Goal: Transaction & Acquisition: Purchase product/service

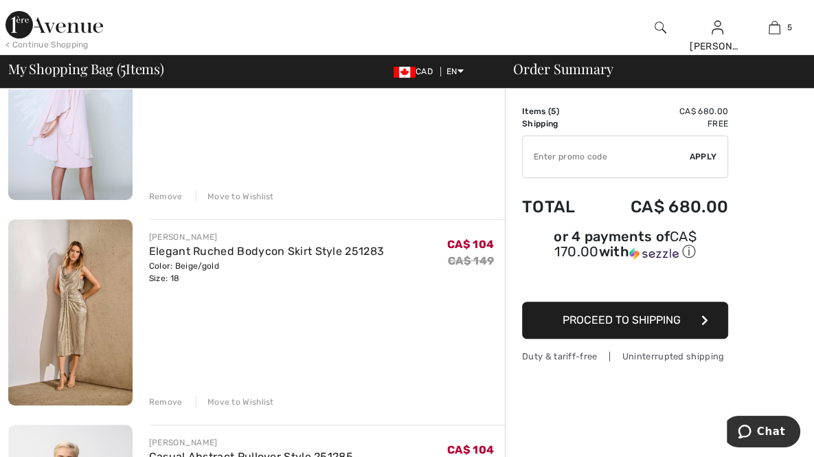
scroll to position [395, 0]
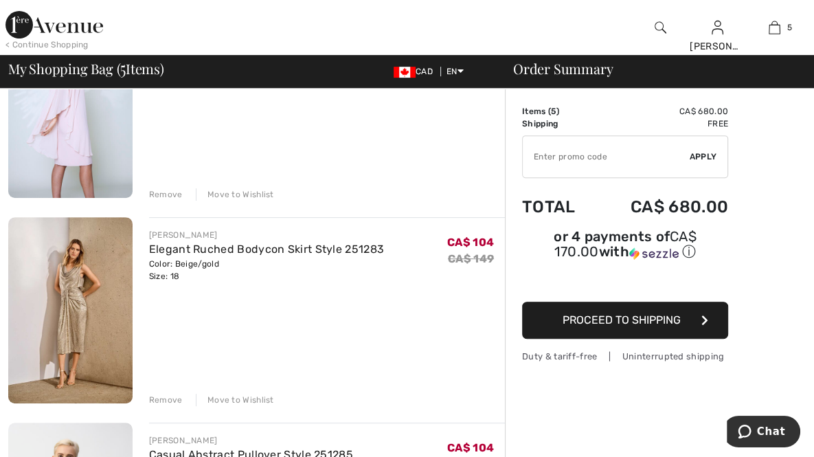
click at [84, 217] on img at bounding box center [70, 310] width 124 height 186
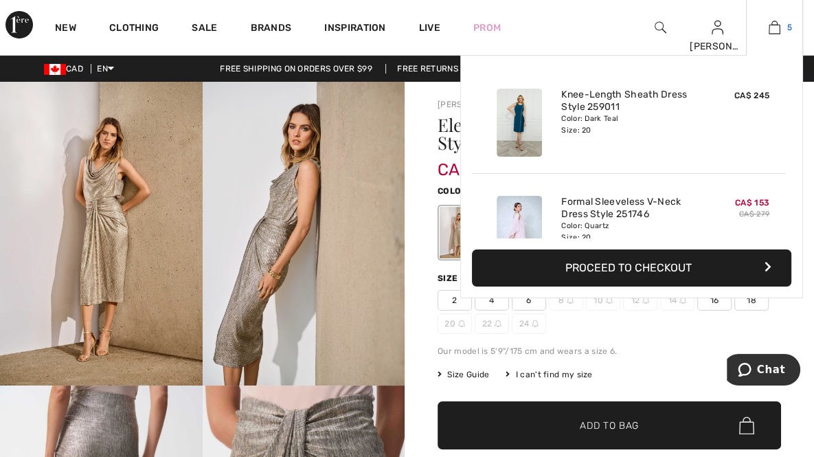
click at [773, 30] on img at bounding box center [775, 27] width 12 height 16
click at [532, 114] on img at bounding box center [519, 123] width 45 height 68
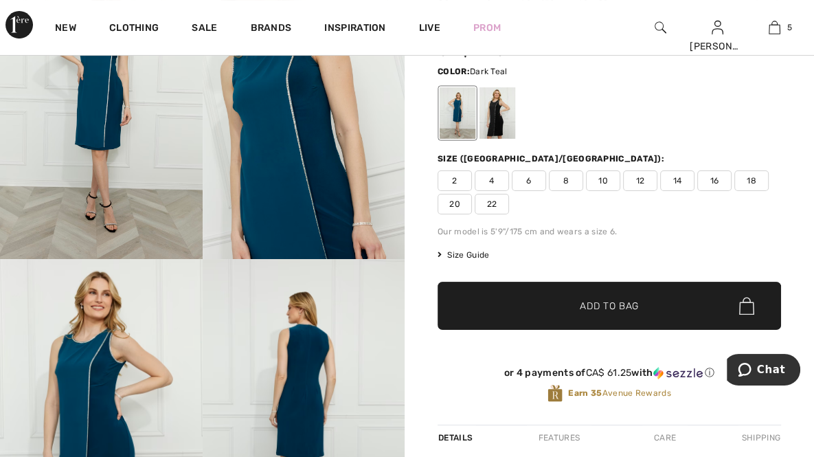
scroll to position [124, 0]
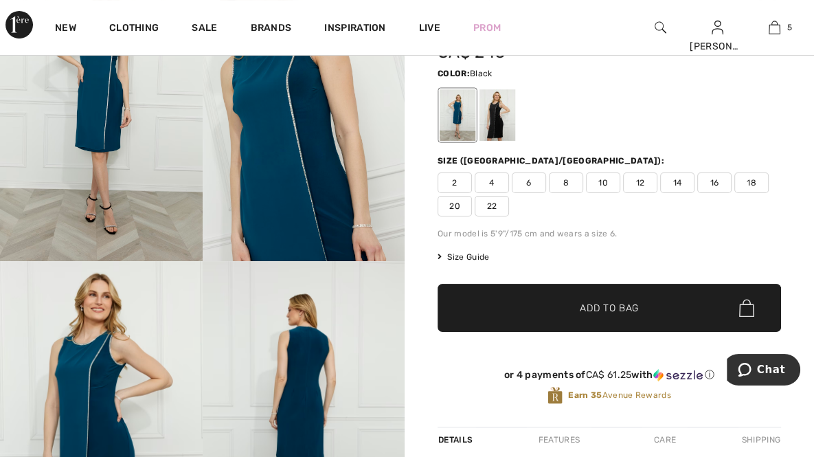
click at [498, 106] on div at bounding box center [498, 115] width 36 height 52
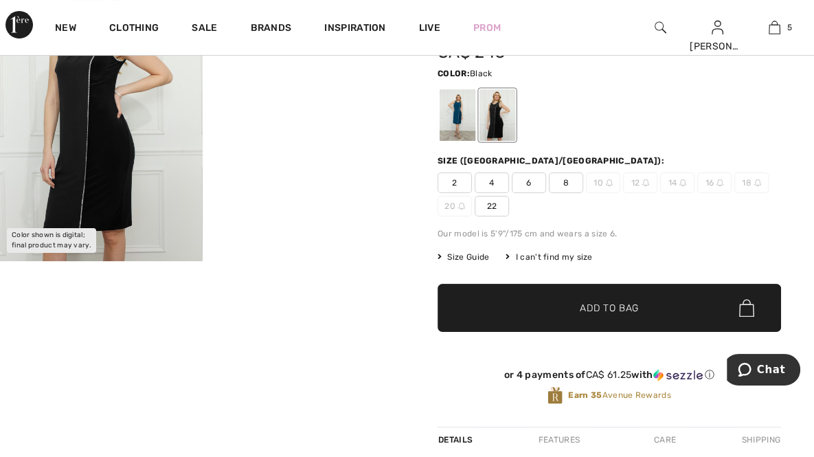
scroll to position [0, 0]
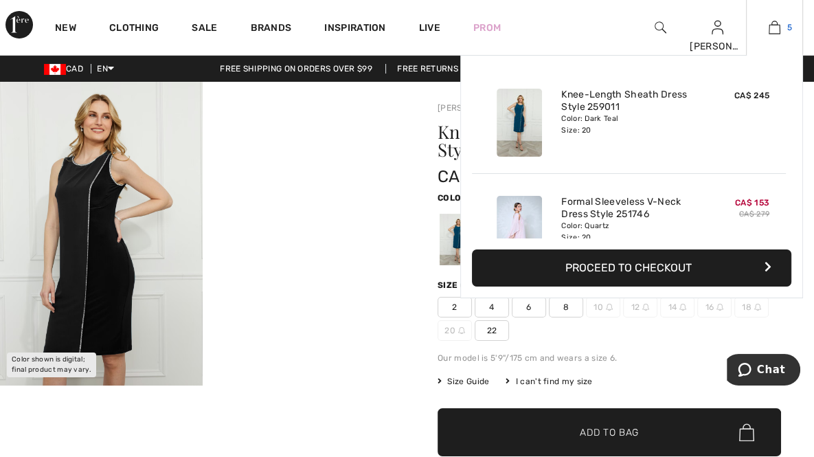
click at [775, 25] on img at bounding box center [775, 27] width 12 height 16
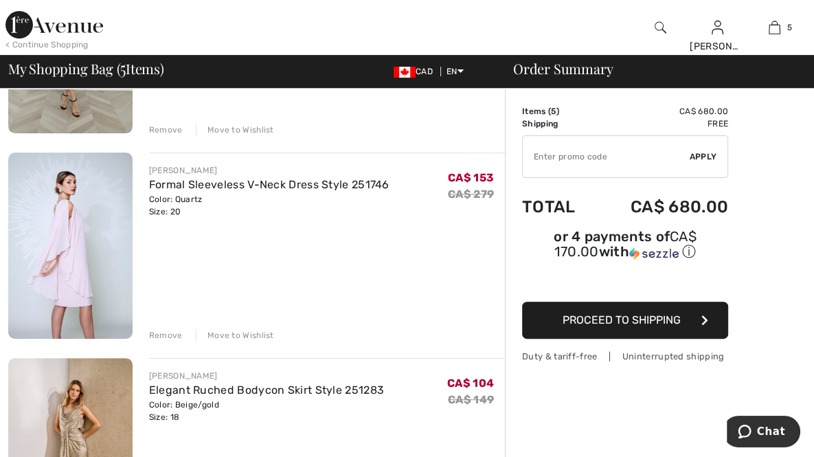
scroll to position [253, 0]
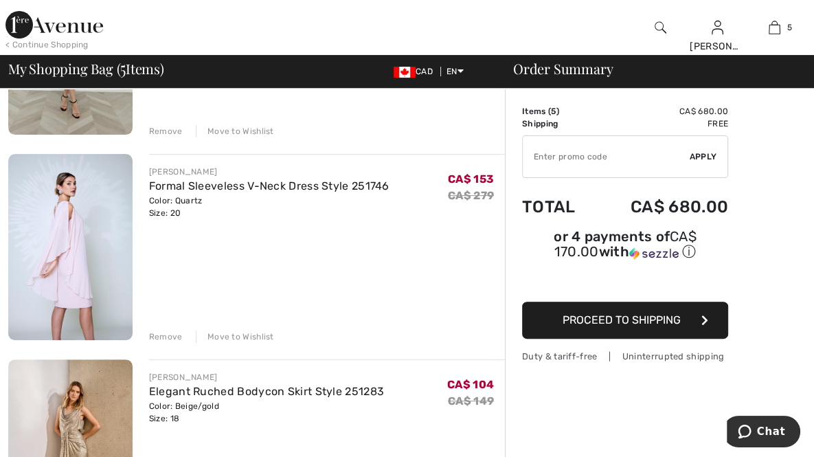
click at [77, 173] on img at bounding box center [70, 247] width 124 height 186
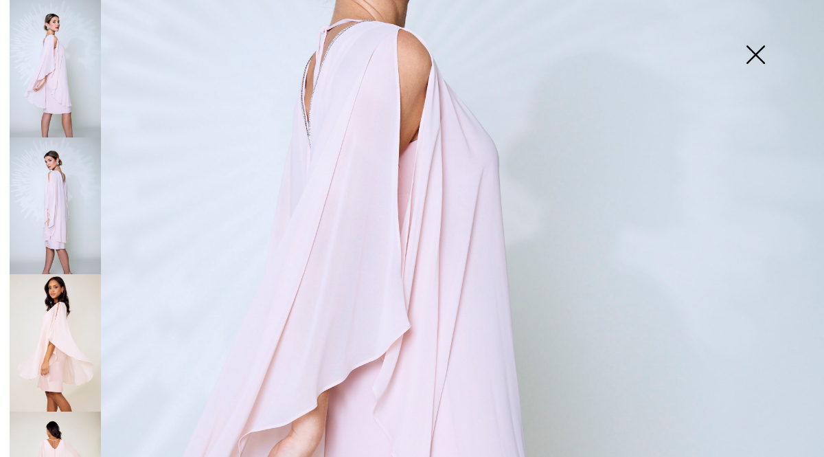
scroll to position [286, 0]
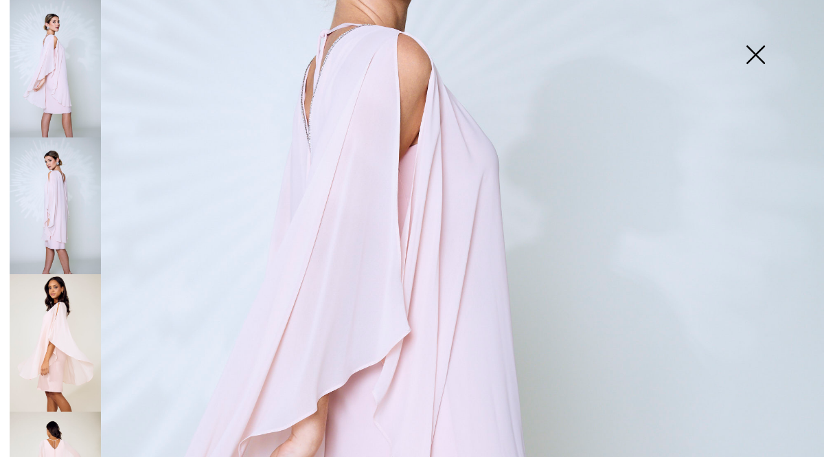
click at [81, 300] on img at bounding box center [55, 342] width 91 height 137
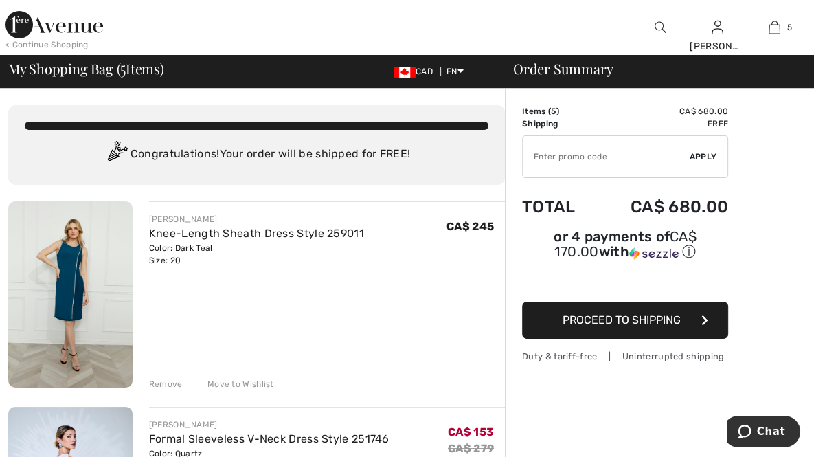
click at [21, 39] on div "< Continue Shopping" at bounding box center [46, 44] width 83 height 12
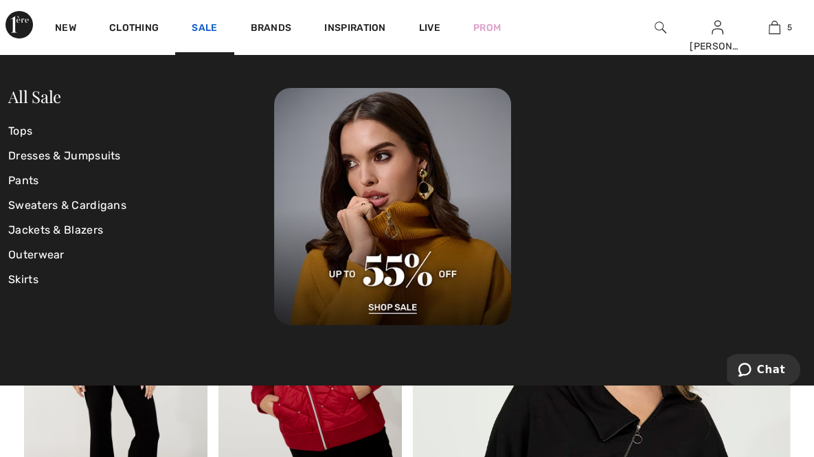
click at [206, 28] on link "Sale" at bounding box center [204, 29] width 25 height 14
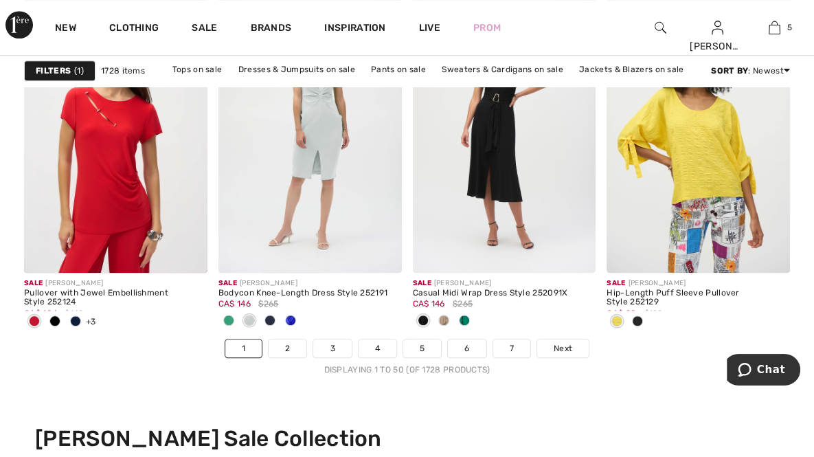
scroll to position [5241, 0]
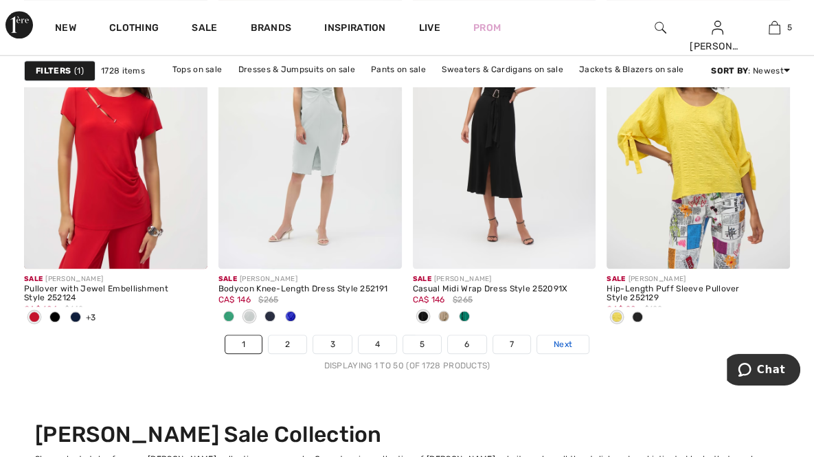
click at [570, 338] on span "Next" at bounding box center [563, 344] width 19 height 12
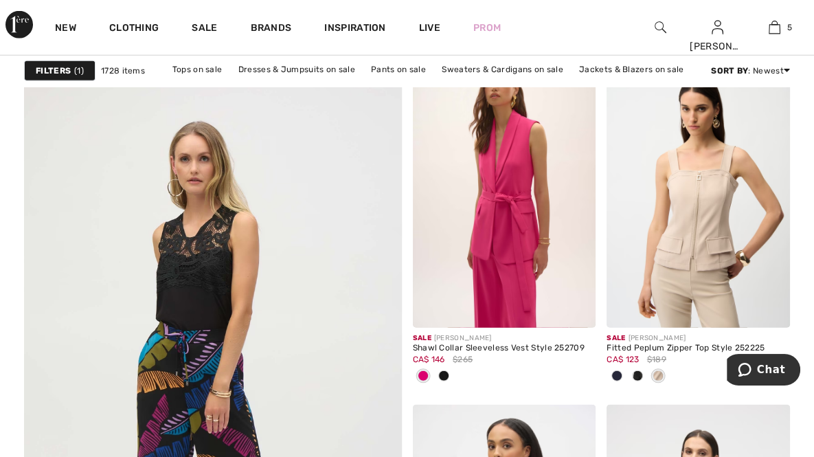
scroll to position [2941, 0]
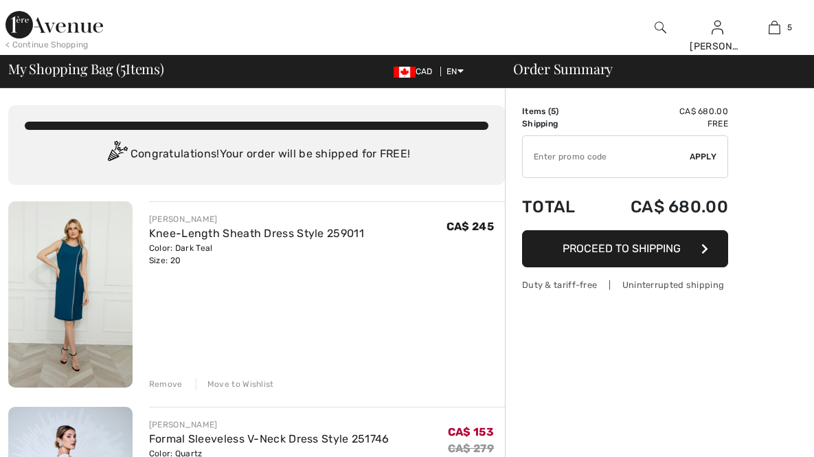
checkbox input "true"
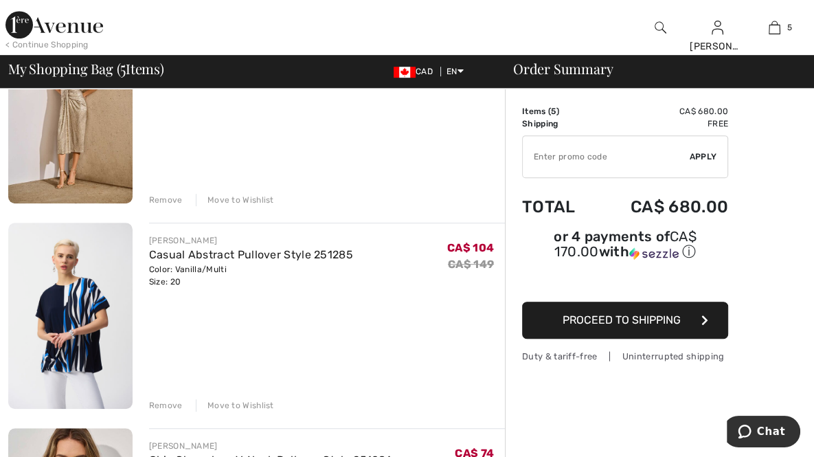
scroll to position [591, 0]
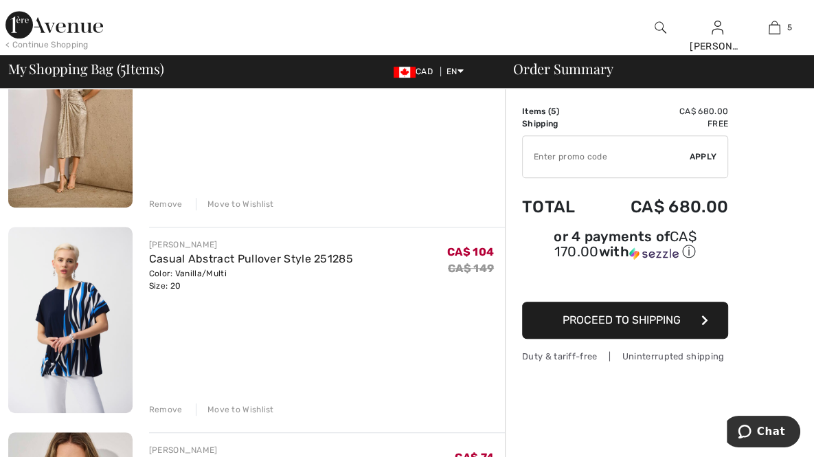
click at [149, 403] on div "Remove" at bounding box center [166, 409] width 34 height 12
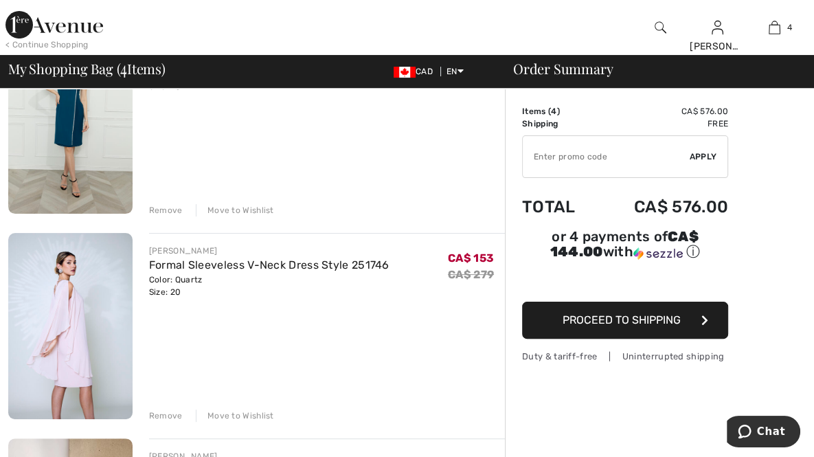
scroll to position [172, 0]
click at [149, 411] on div "Remove" at bounding box center [166, 417] width 34 height 12
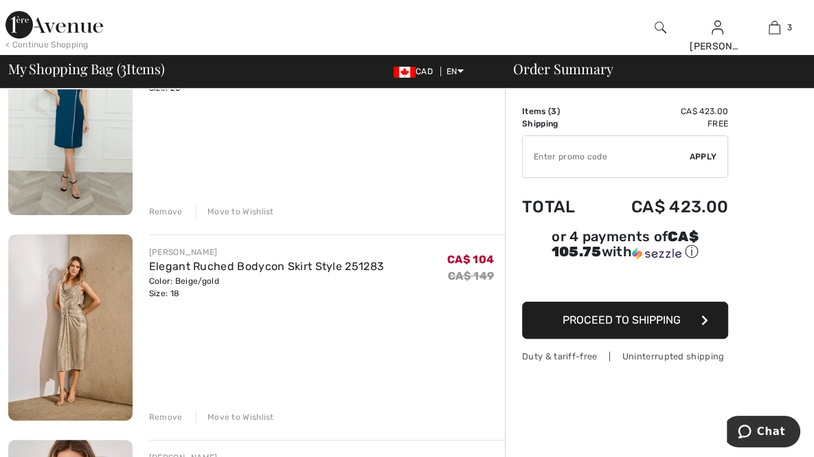
scroll to position [0, 0]
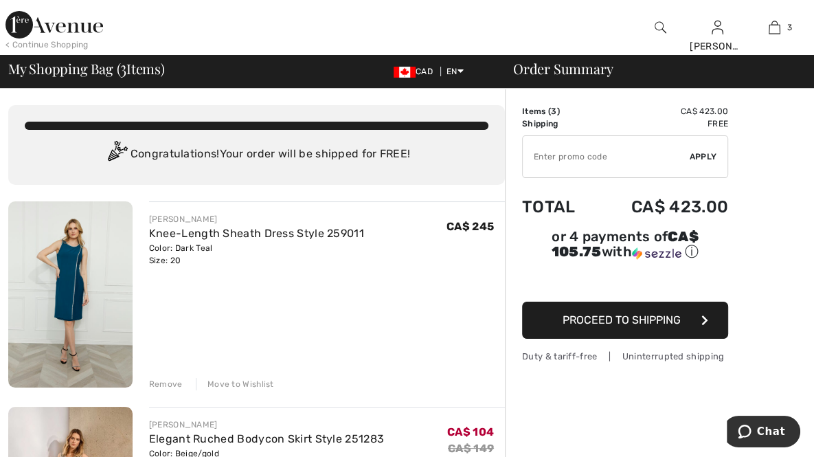
click at [564, 159] on input "TEXT" at bounding box center [606, 156] width 167 height 41
click at [630, 315] on span "Proceed to Shipping" at bounding box center [622, 319] width 118 height 13
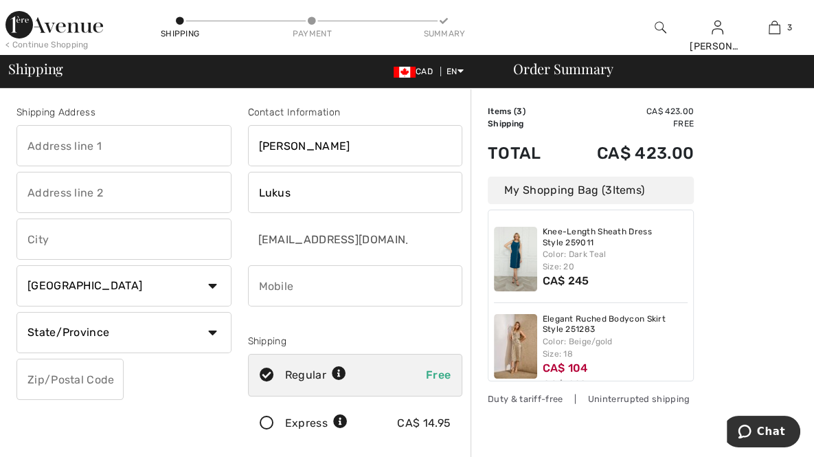
click at [104, 141] on input "text" at bounding box center [123, 145] width 215 height 41
type input "[STREET_ADDRESS][PERSON_NAME]"
type input "[GEOGRAPHIC_DATA]"
select select "ON"
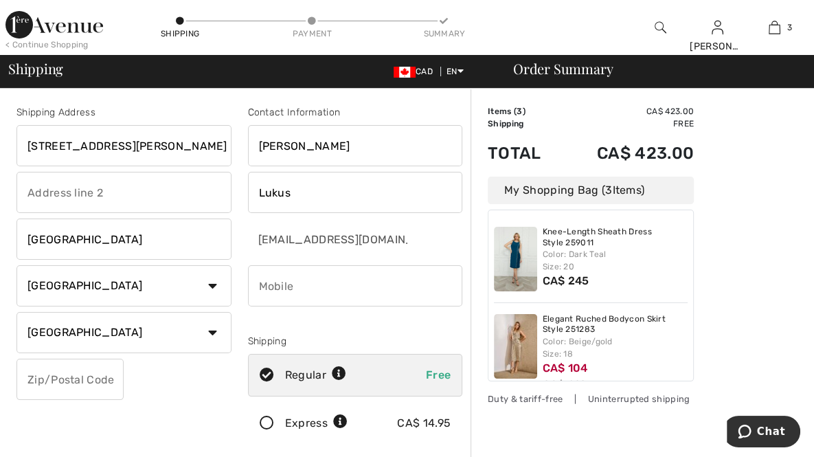
type input "l7b0m1"
type input "6474094130"
type input "L7B0M1"
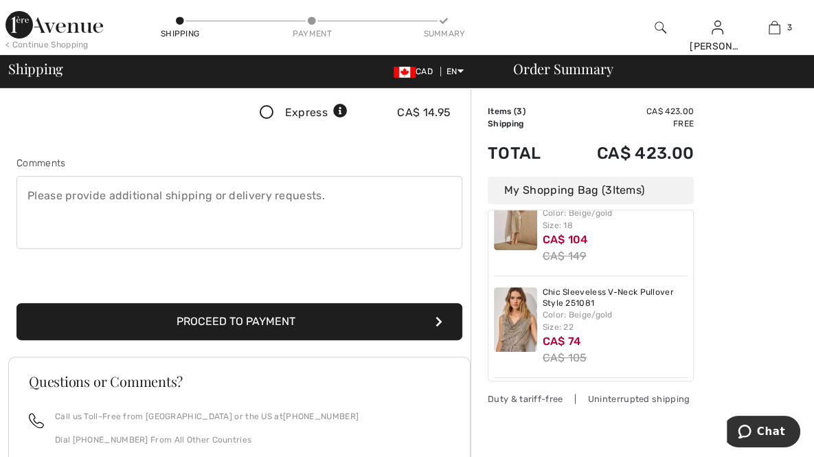
scroll to position [323, 0]
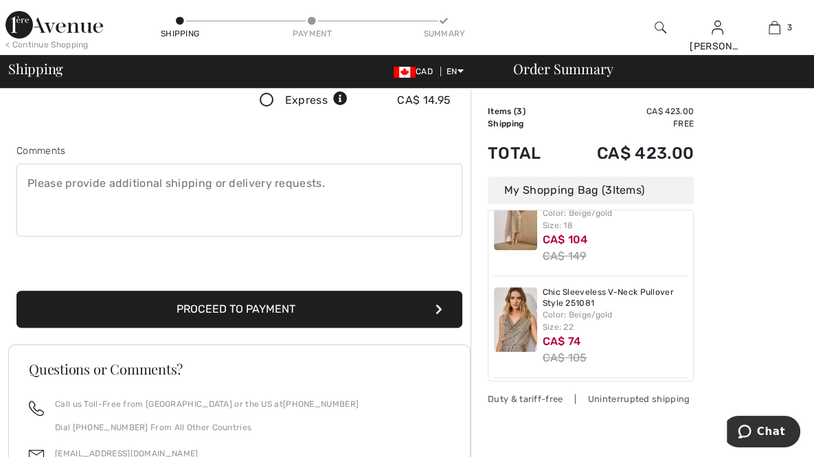
click at [265, 306] on button "Proceed to Payment" at bounding box center [239, 309] width 446 height 37
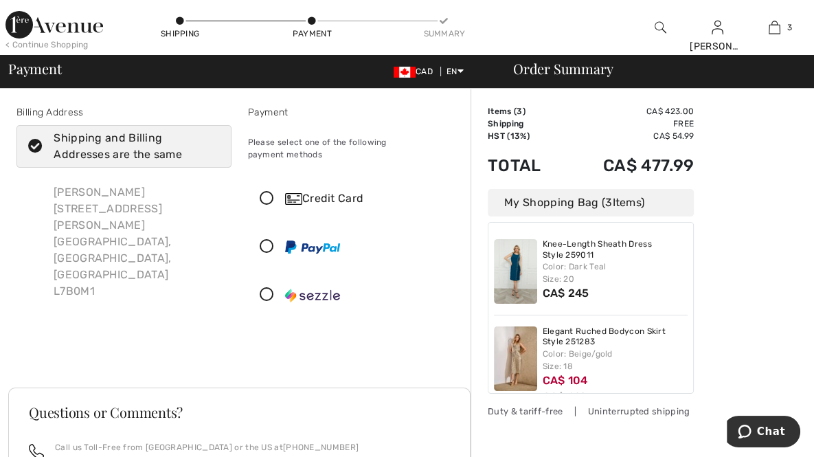
click at [265, 192] on icon at bounding box center [267, 199] width 36 height 14
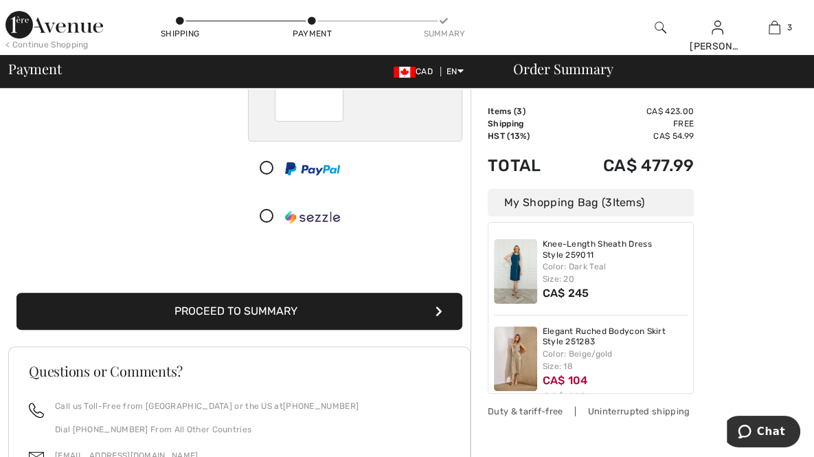
scroll to position [243, 0]
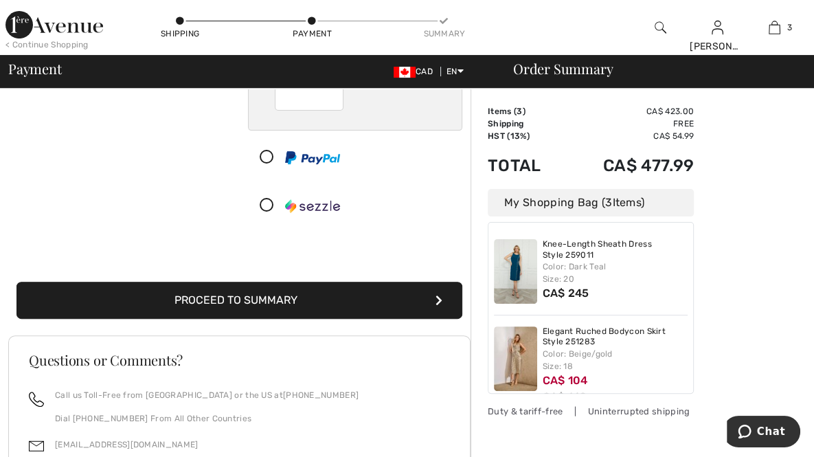
click at [353, 289] on button "Proceed to Summary" at bounding box center [239, 300] width 446 height 37
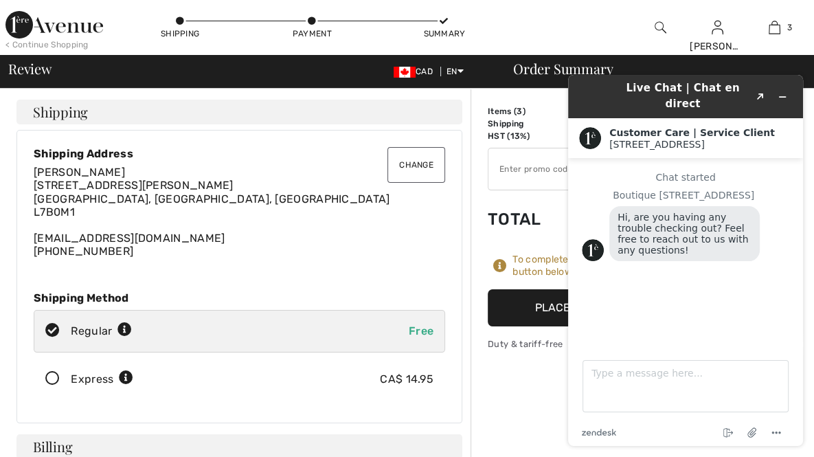
click at [526, 310] on button "Place Your Order" at bounding box center [591, 307] width 206 height 37
click at [783, 97] on icon "Minimize widget" at bounding box center [783, 97] width 6 height 0
